Goal: Task Accomplishment & Management: Use online tool/utility

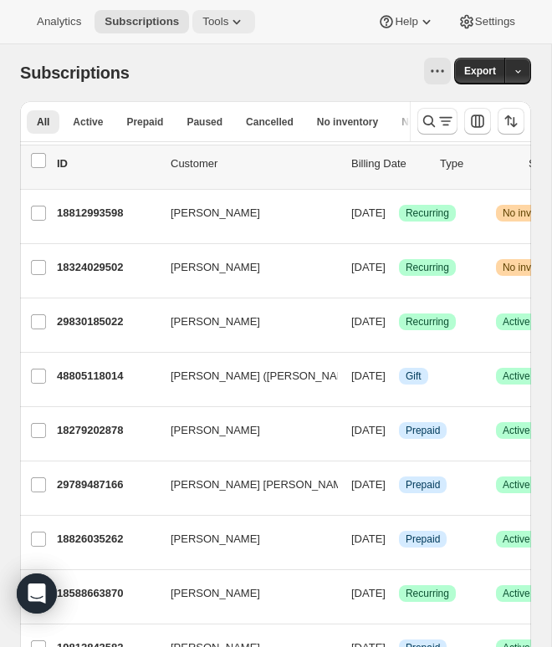
click at [227, 18] on span "Tools" at bounding box center [215, 21] width 26 height 13
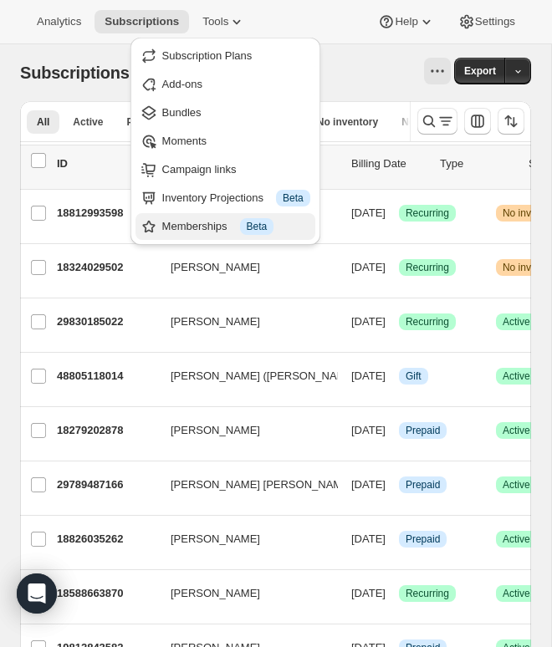
click at [166, 221] on div "Memberships Info Beta" at bounding box center [236, 226] width 148 height 17
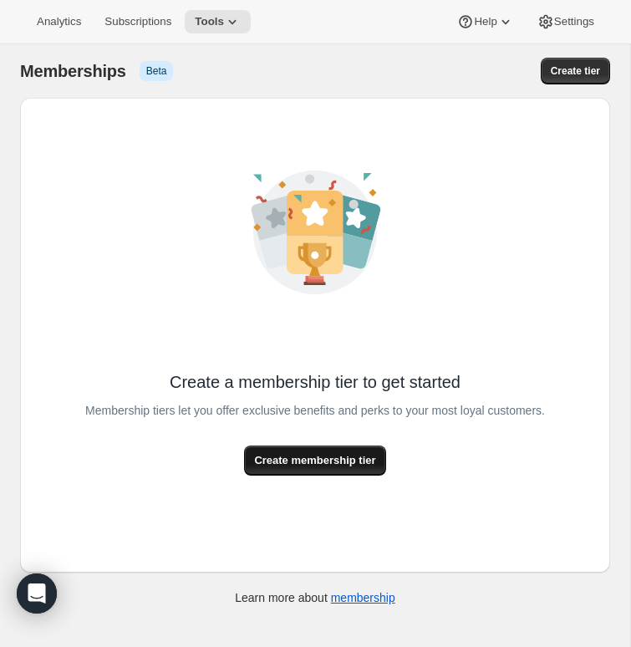
click at [245, 457] on button "Create membership tier" at bounding box center [314, 461] width 141 height 30
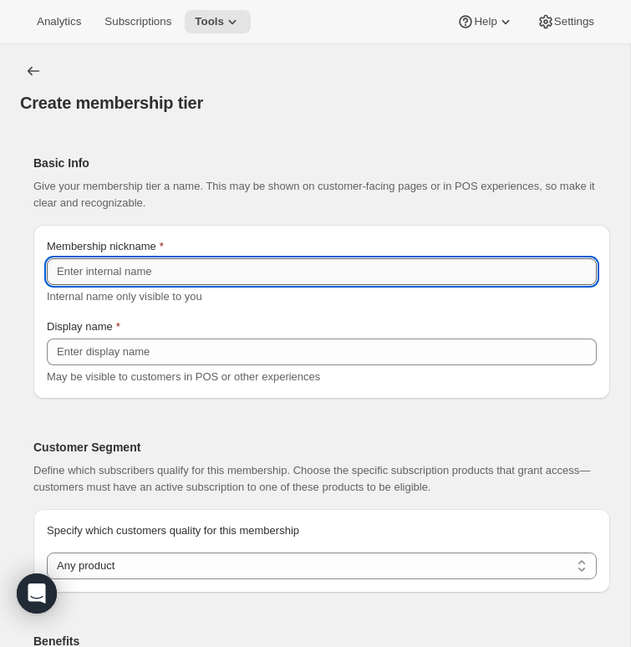
click at [182, 262] on input "Membership nickname" at bounding box center [322, 271] width 550 height 27
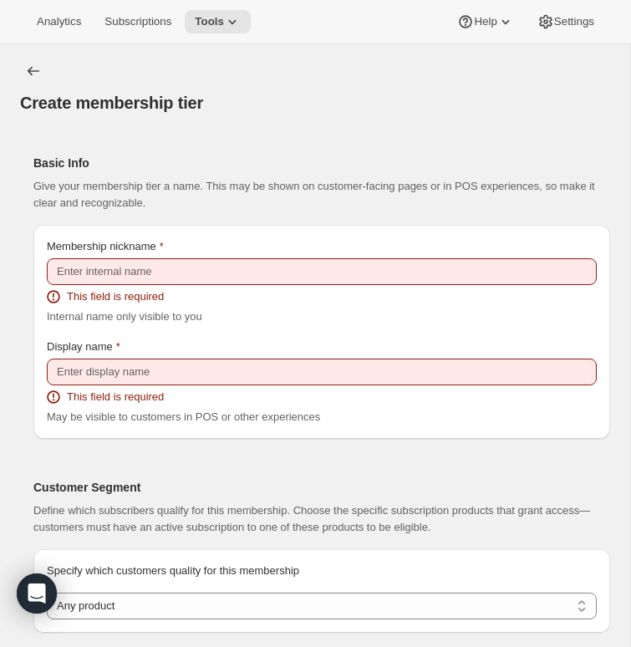
click at [186, 169] on h2 "Basic Info" at bounding box center [314, 163] width 563 height 17
click at [241, 24] on icon at bounding box center [232, 21] width 17 height 17
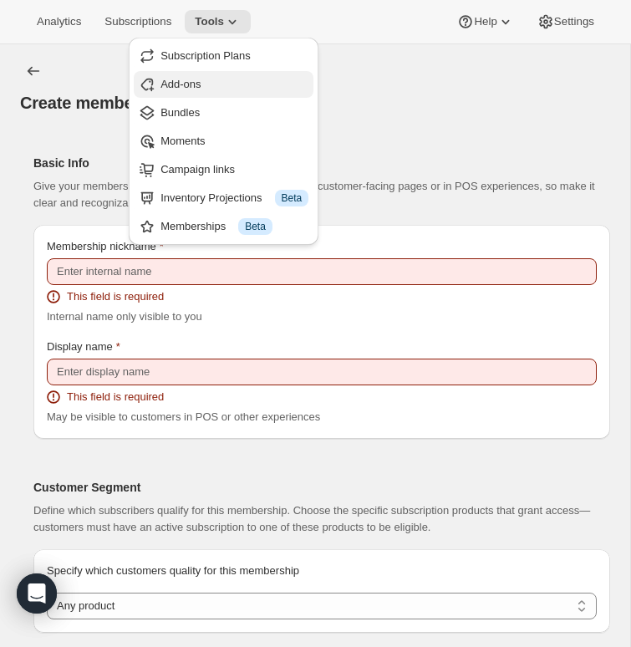
click at [178, 80] on span "Add-ons" at bounding box center [180, 84] width 40 height 13
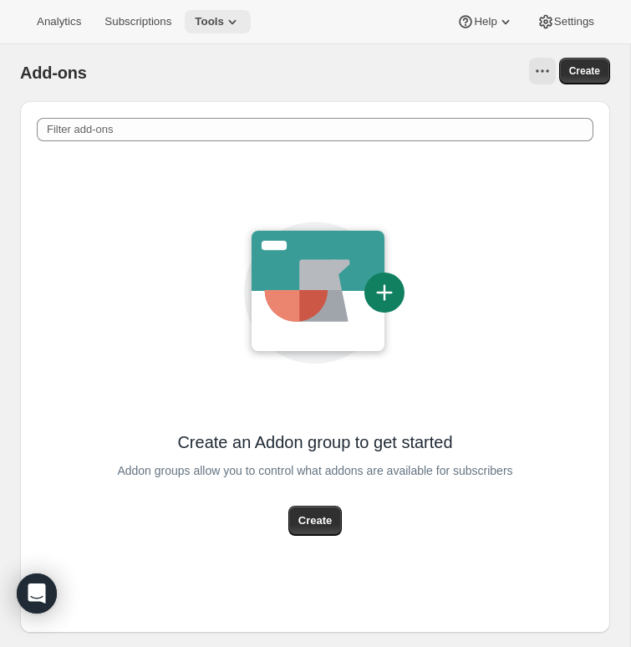
click at [224, 27] on span "Tools" at bounding box center [209, 21] width 29 height 13
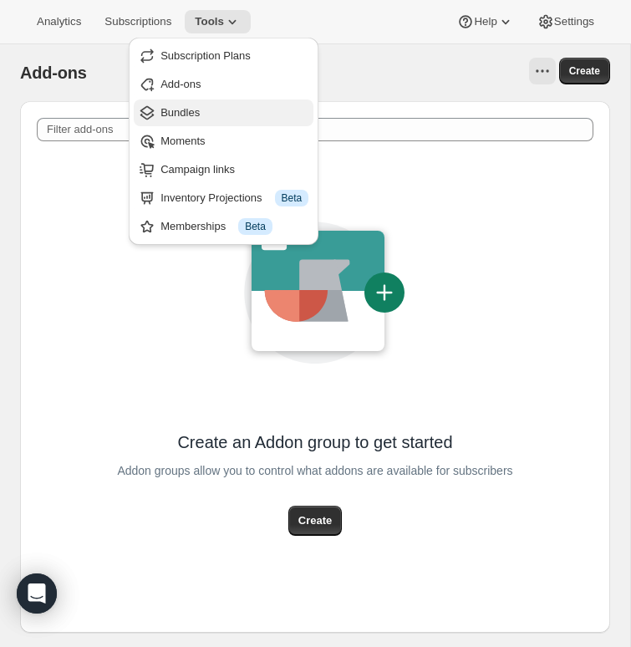
click at [172, 102] on button "Bundles" at bounding box center [224, 112] width 180 height 27
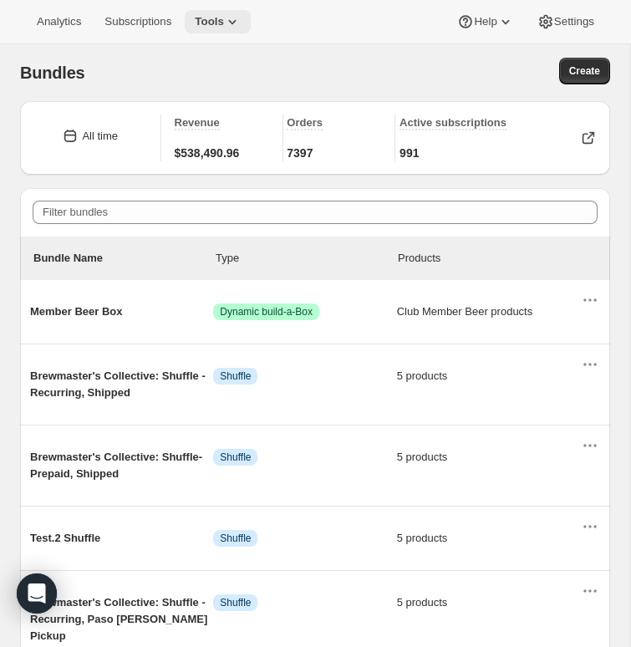
click at [221, 28] on span "Tools" at bounding box center [209, 21] width 29 height 13
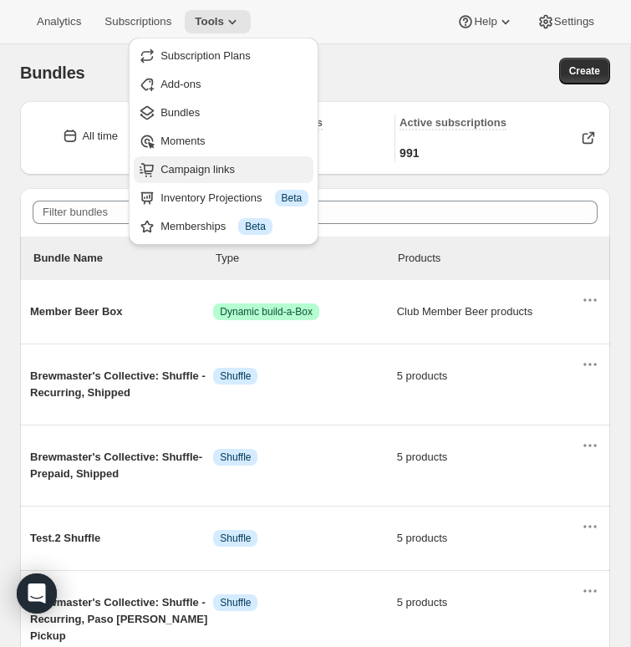
click at [196, 176] on span "Campaign links" at bounding box center [234, 169] width 148 height 17
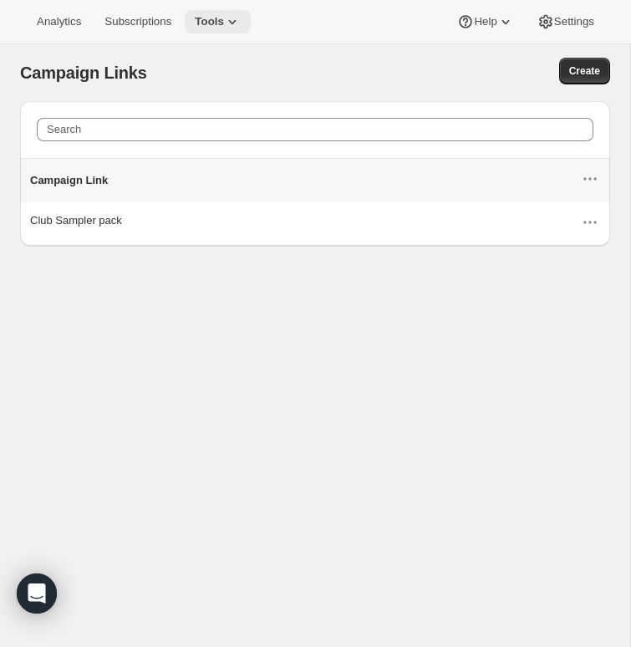
click at [221, 26] on span "Tools" at bounding box center [209, 21] width 29 height 13
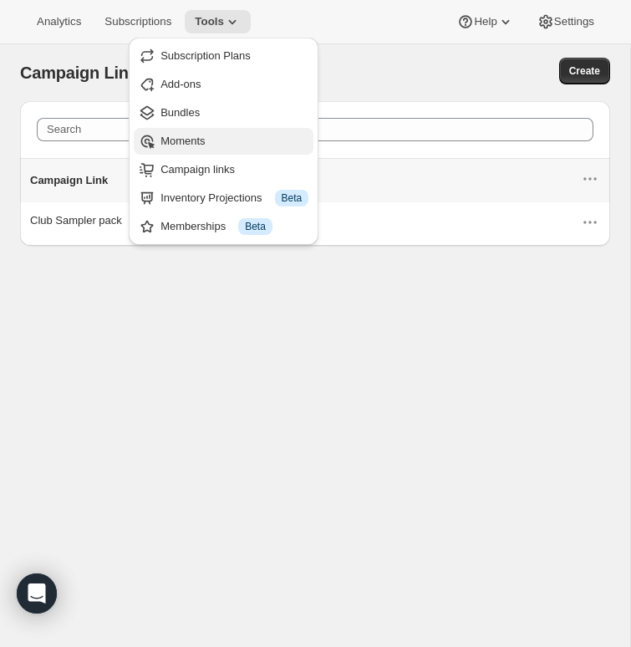
click at [197, 147] on span "Moments" at bounding box center [182, 141] width 44 height 13
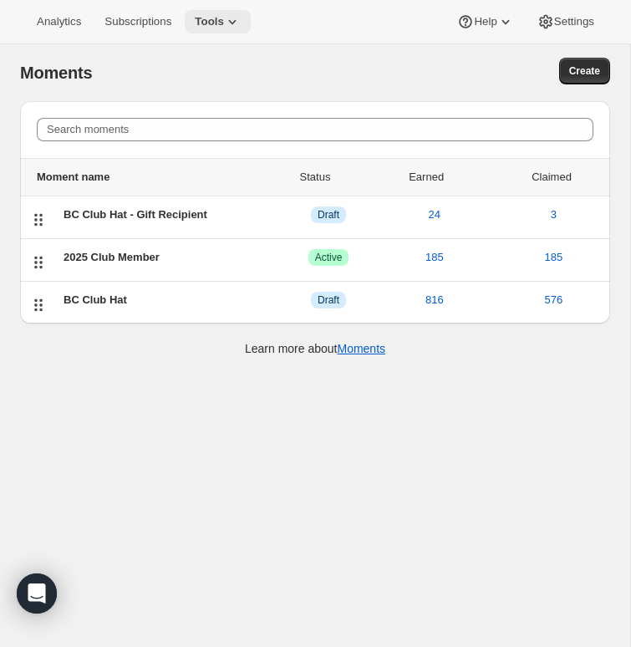
click at [224, 22] on span "Tools" at bounding box center [209, 21] width 29 height 13
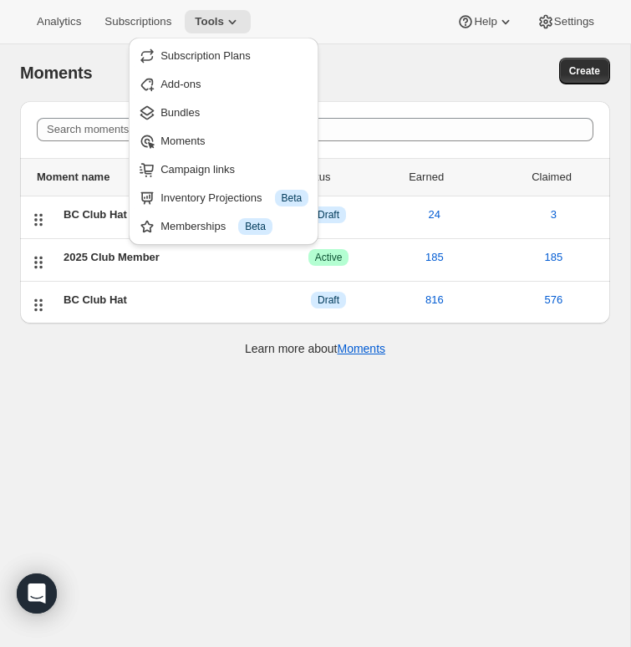
click at [267, 369] on div "Search moments Moment name Status Earned Claimed BC Club Hat - Gift Recipient D…" at bounding box center [315, 237] width 590 height 272
